Goal: Information Seeking & Learning: Find specific page/section

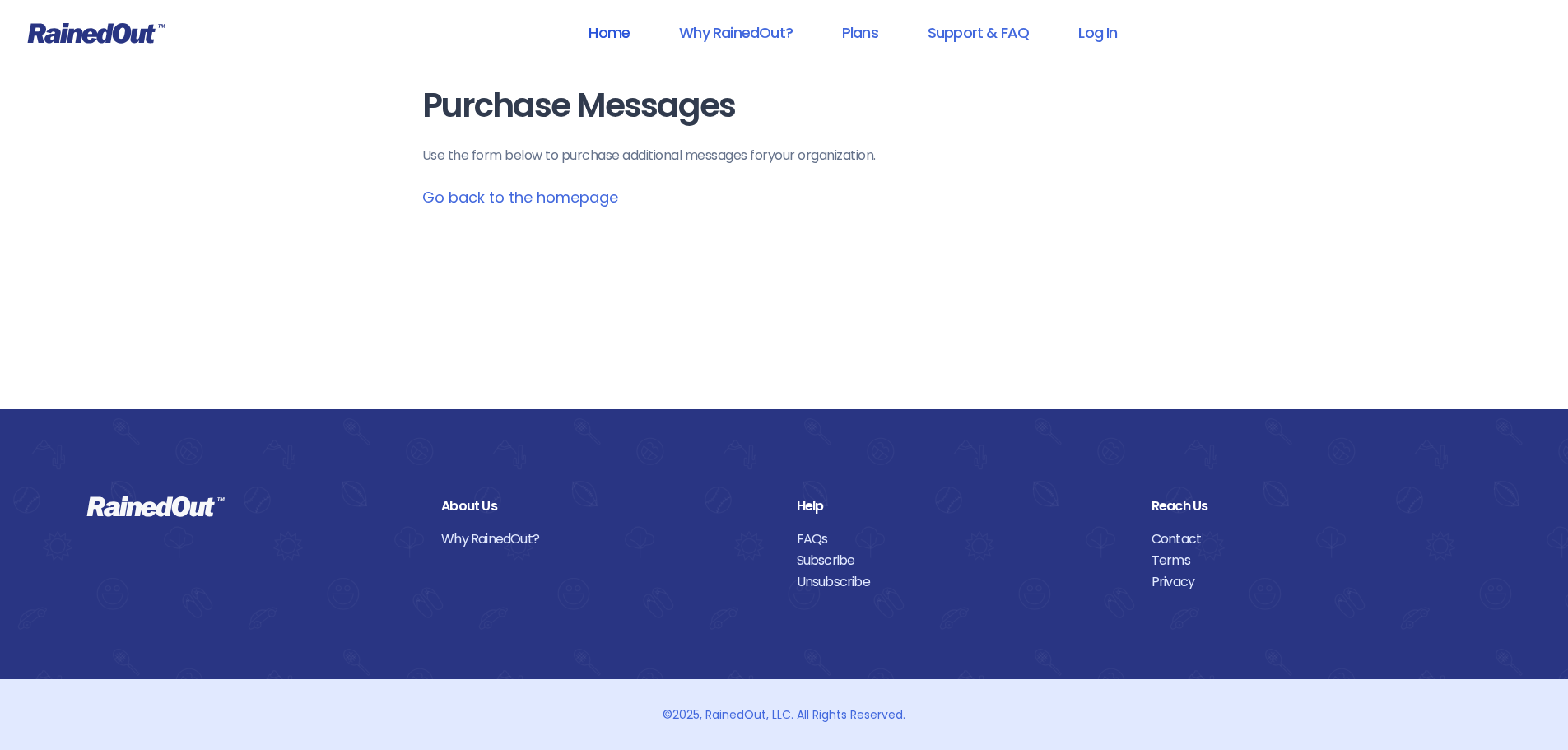
click at [606, 28] on link "Home" at bounding box center [609, 32] width 84 height 37
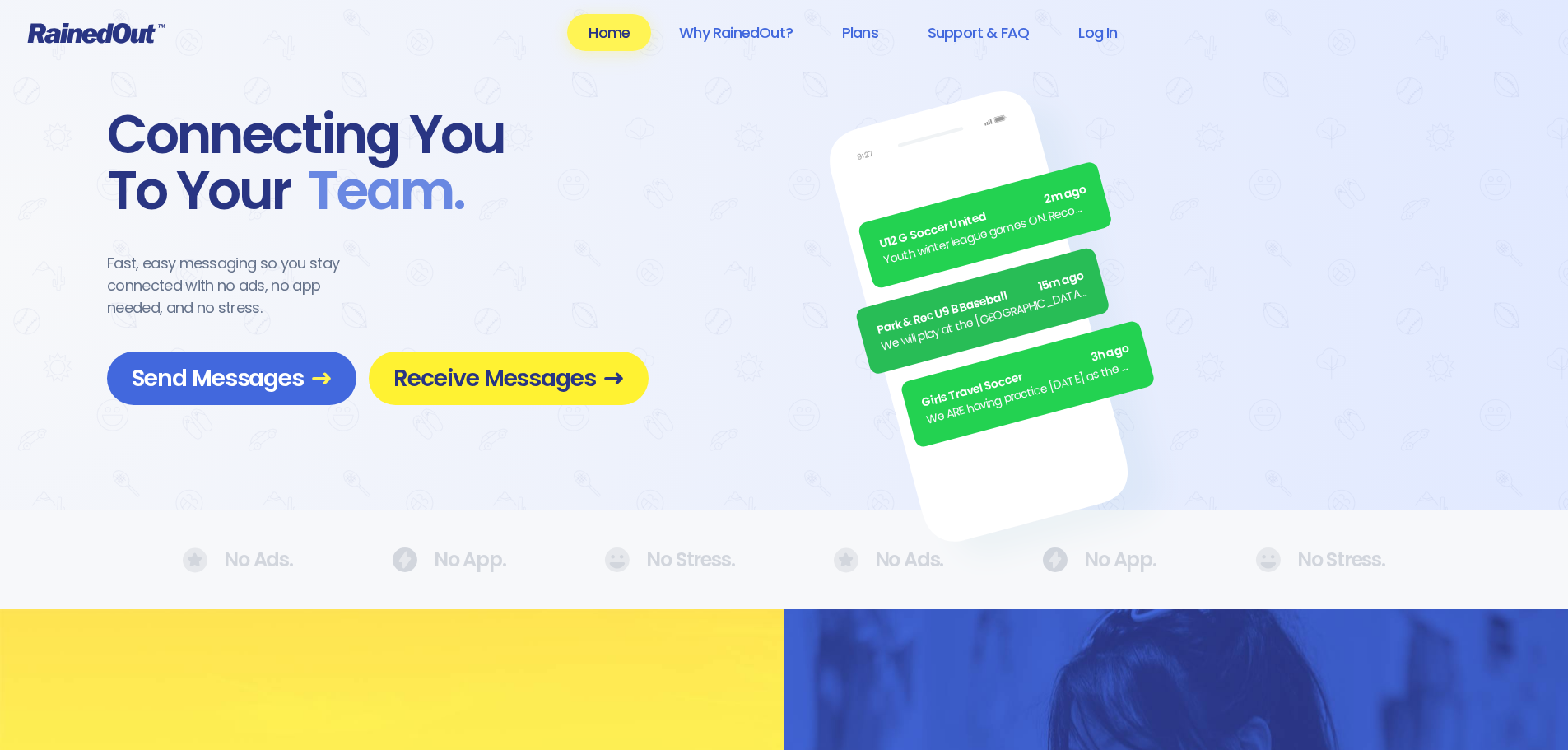
click at [452, 371] on span "Receive Messages" at bounding box center [508, 377] width 231 height 29
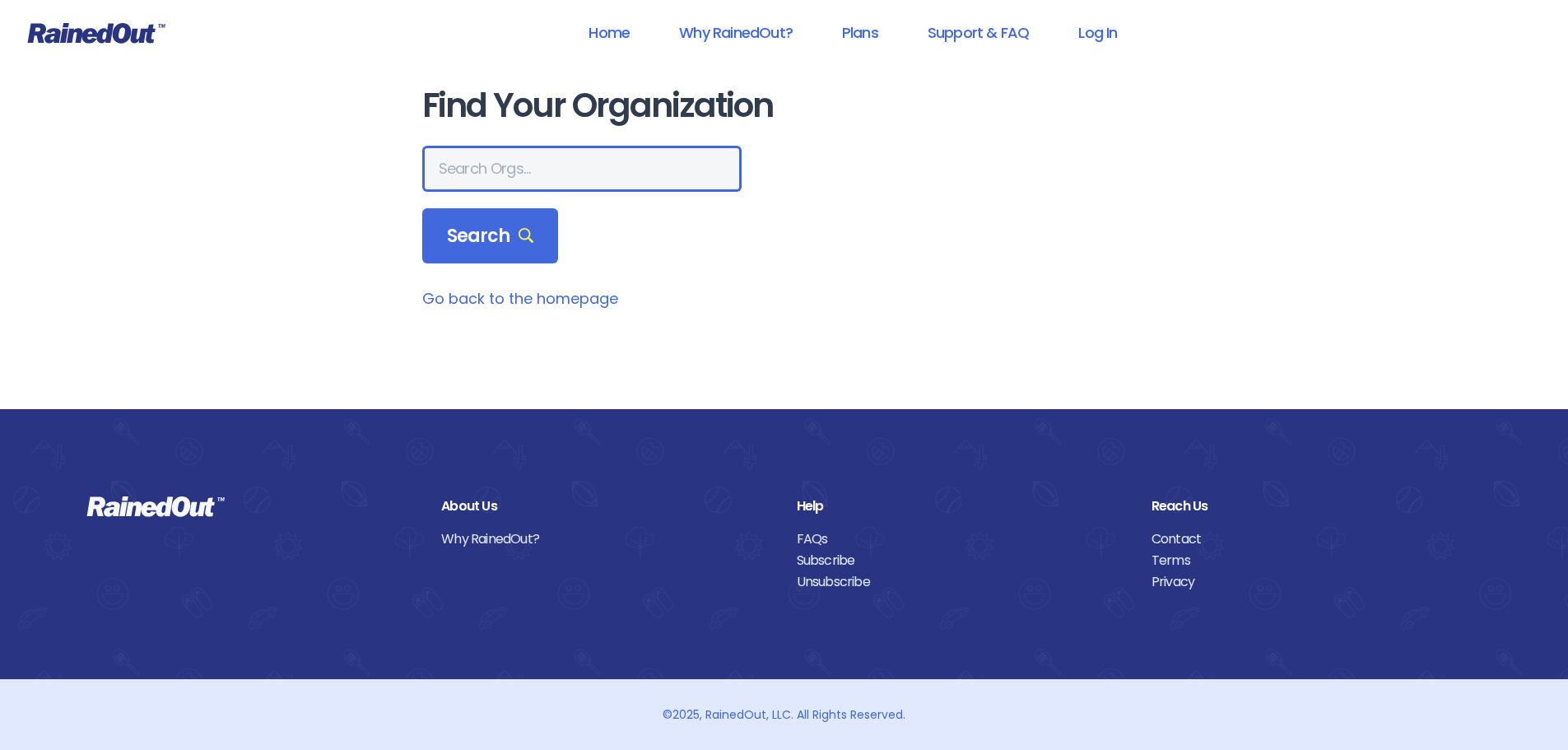
click at [469, 171] on input "text" at bounding box center [582, 168] width 319 height 47
type input "[GEOGRAPHIC_DATA][PERSON_NAME], LBICC"
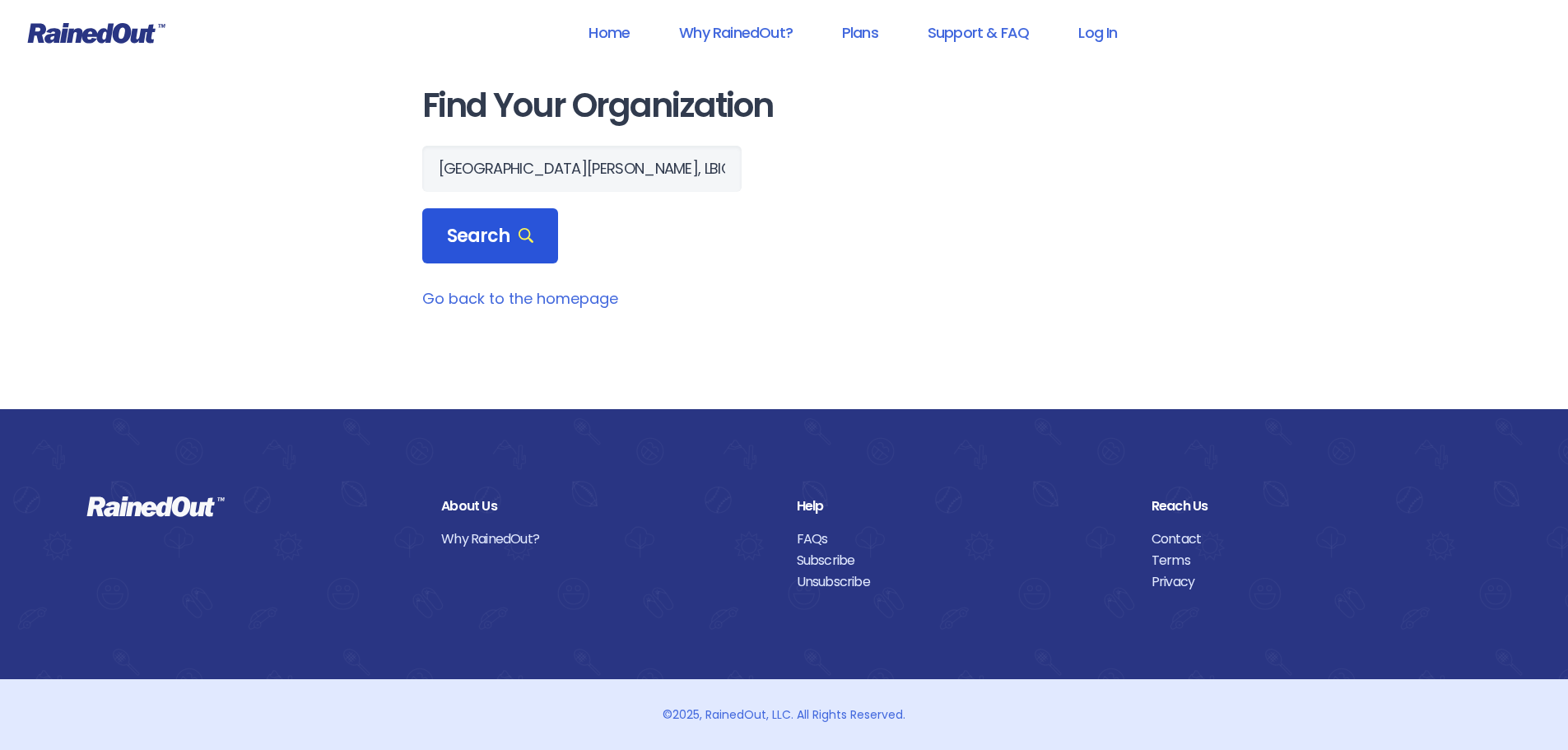
click at [483, 247] on span "Search" at bounding box center [491, 236] width 87 height 23
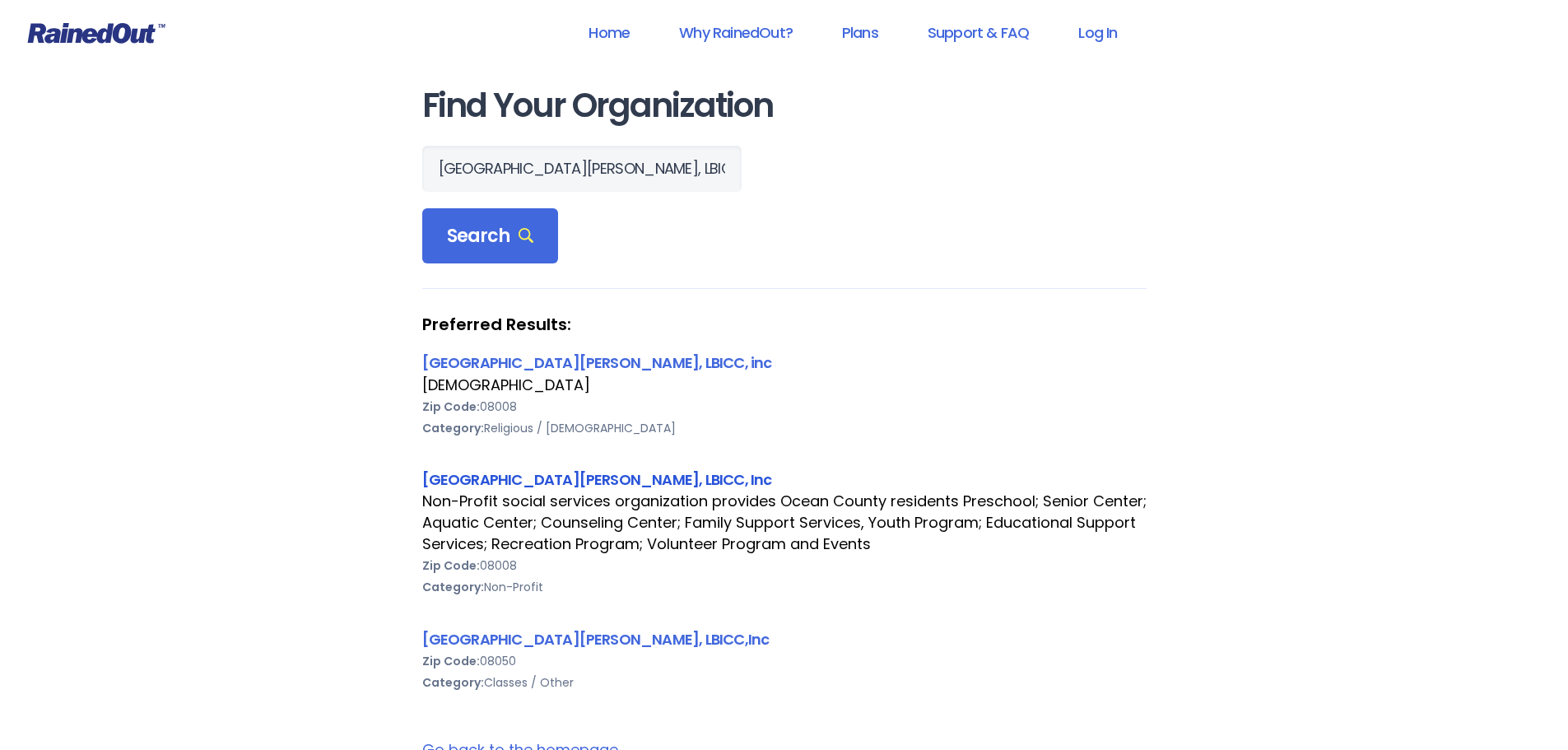
click at [557, 472] on link "[GEOGRAPHIC_DATA][PERSON_NAME], LBICC, Inc" at bounding box center [597, 479] width 350 height 21
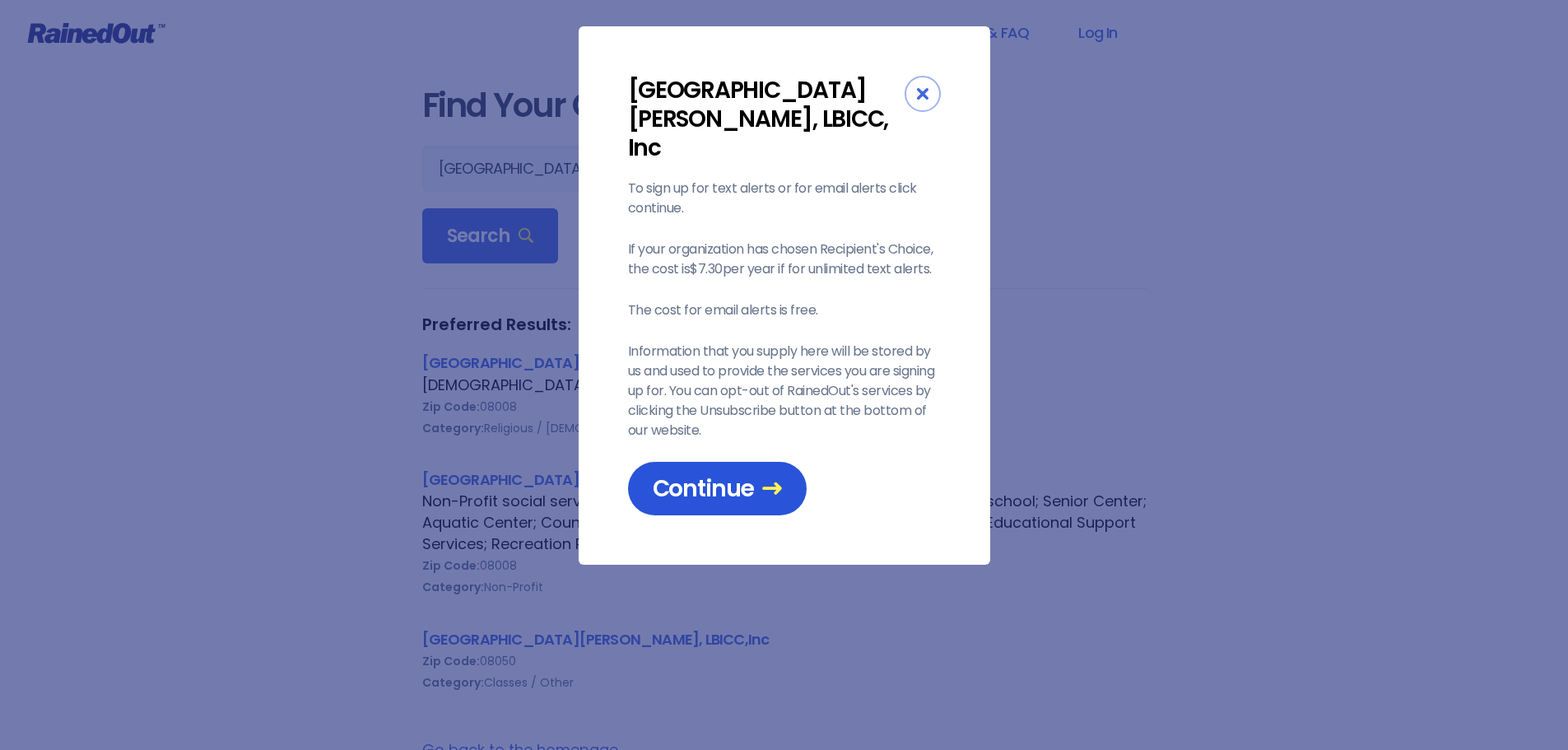
click at [714, 474] on span "Continue" at bounding box center [718, 487] width 129 height 29
